Goal: Task Accomplishment & Management: Use online tool/utility

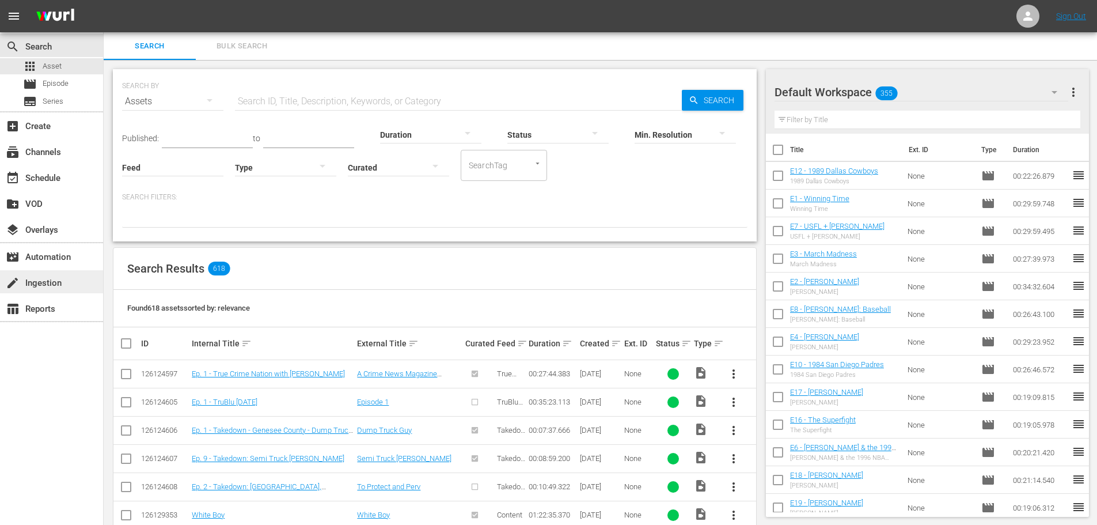
click at [56, 281] on div "create Ingestion" at bounding box center [32, 281] width 65 height 10
